Goal: Task Accomplishment & Management: Use online tool/utility

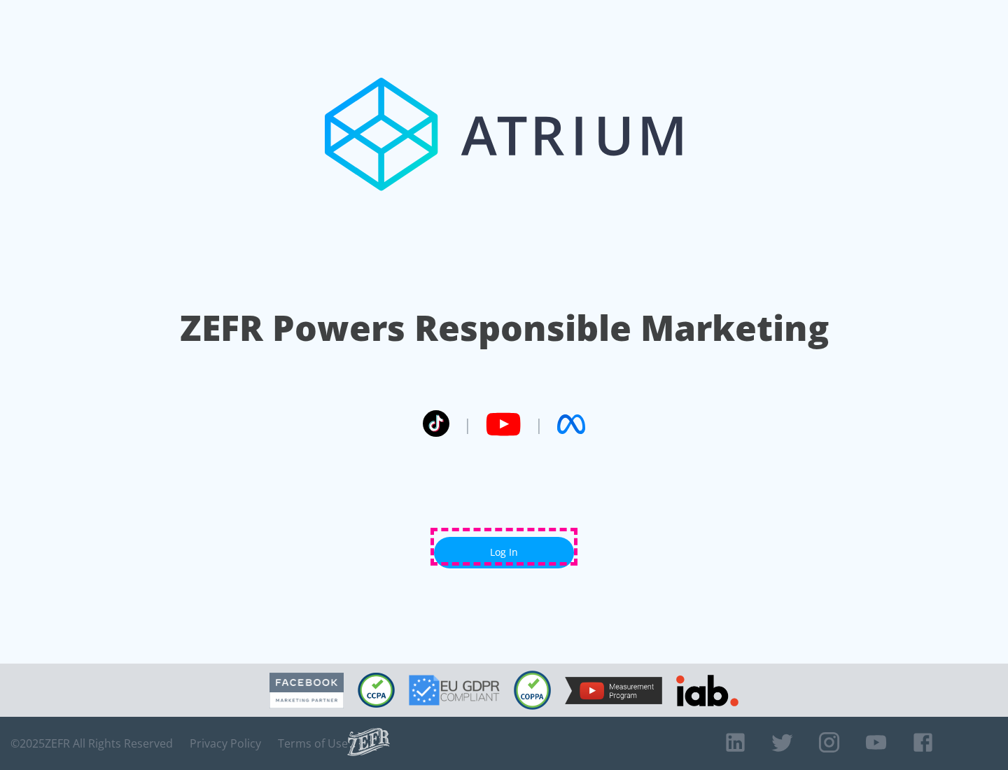
click at [504, 547] on link "Log In" at bounding box center [504, 553] width 140 height 32
